Goal: Task Accomplishment & Management: Contribute content

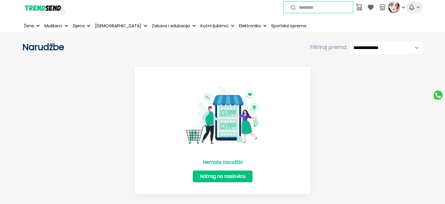
click at [415, 7] on icon "button" at bounding box center [412, 7] width 7 height 7
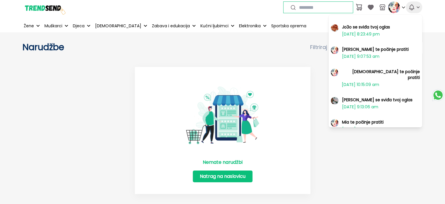
click at [415, 7] on icon "button" at bounding box center [412, 7] width 7 height 7
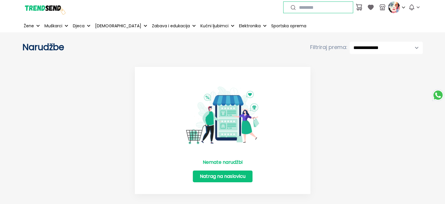
drag, startPoint x: 374, startPoint y: 54, endPoint x: 366, endPoint y: 59, distance: 9.7
click at [0, 0] on p "Dodaj oglas" at bounding box center [0, 0] width 0 height 0
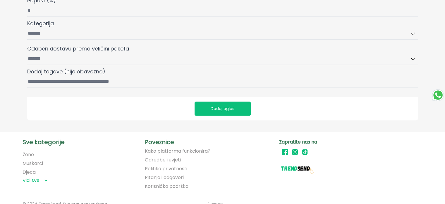
select select "****"
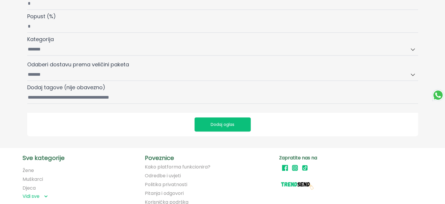
scroll to position [205, 0]
